Goal: Information Seeking & Learning: Learn about a topic

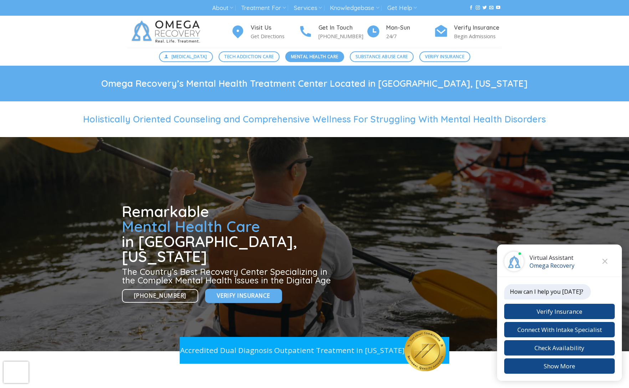
click at [318, 57] on span "Mental Health Care" at bounding box center [314, 56] width 47 height 7
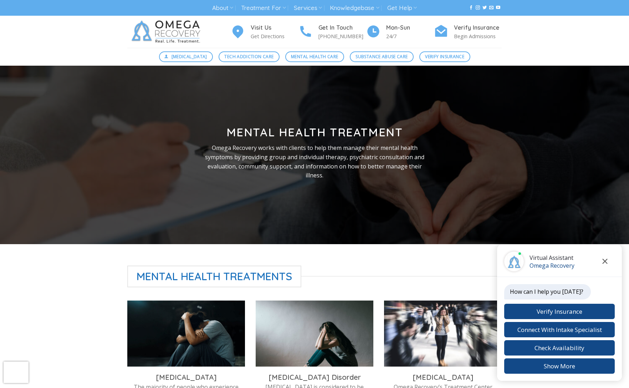
click at [608, 260] on icon "Close chat" at bounding box center [605, 261] width 5 height 5
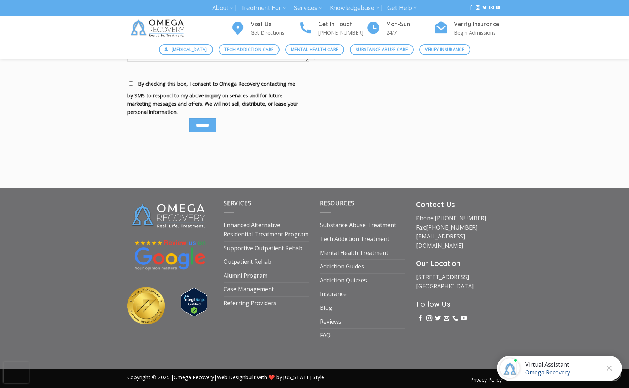
scroll to position [872, 0]
click at [338, 292] on link "Insurance" at bounding box center [333, 295] width 27 height 14
click at [349, 253] on link "Mental Health Treatment" at bounding box center [354, 254] width 69 height 14
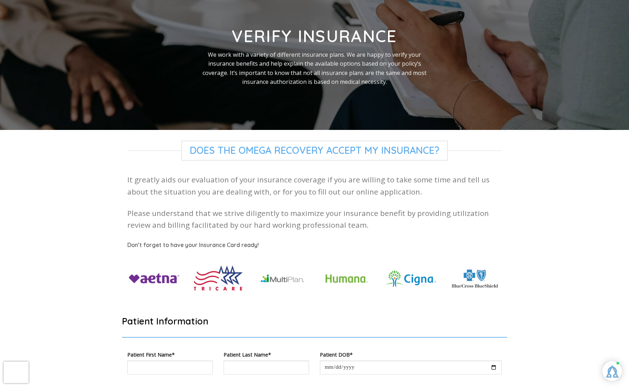
scroll to position [88, 0]
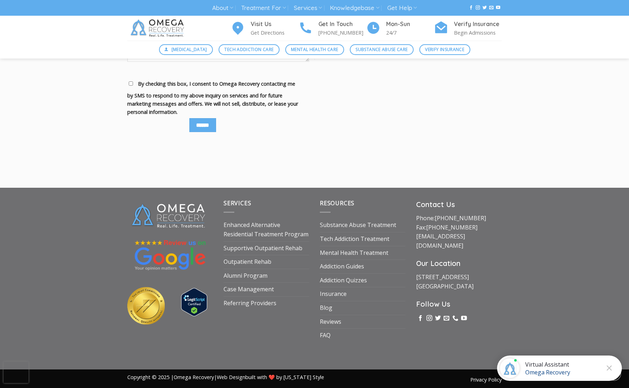
scroll to position [872, 0]
click at [262, 261] on link "Outpatient Rehab" at bounding box center [248, 262] width 48 height 14
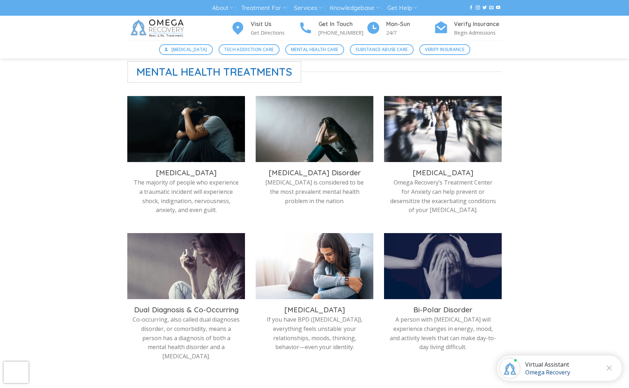
scroll to position [206, 0]
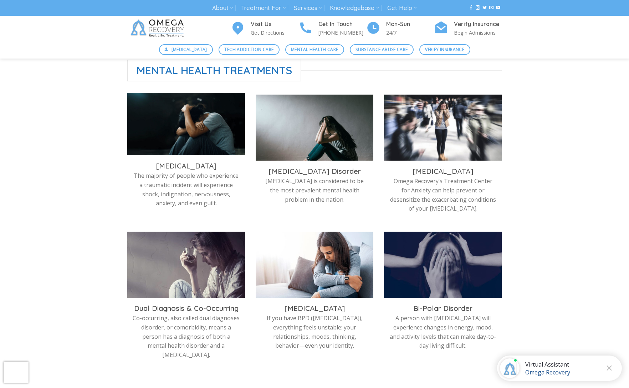
click at [160, 137] on img at bounding box center [186, 126] width 118 height 66
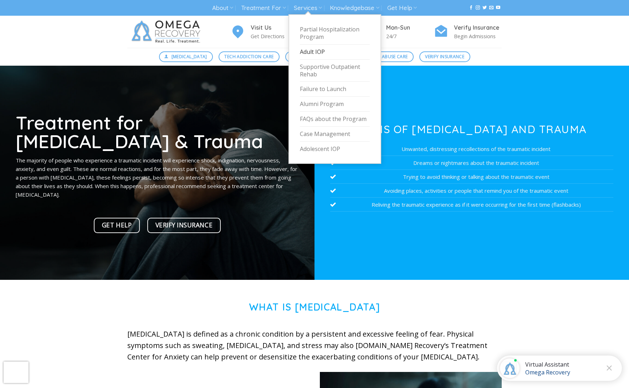
click at [315, 51] on link "Adult IOP" at bounding box center [335, 52] width 70 height 15
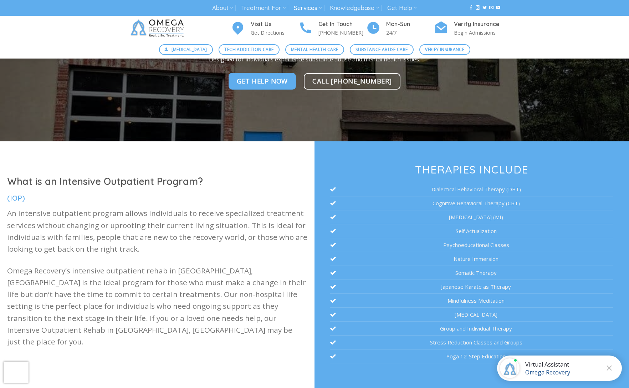
scroll to position [115, 0]
